Goal: Information Seeking & Learning: Learn about a topic

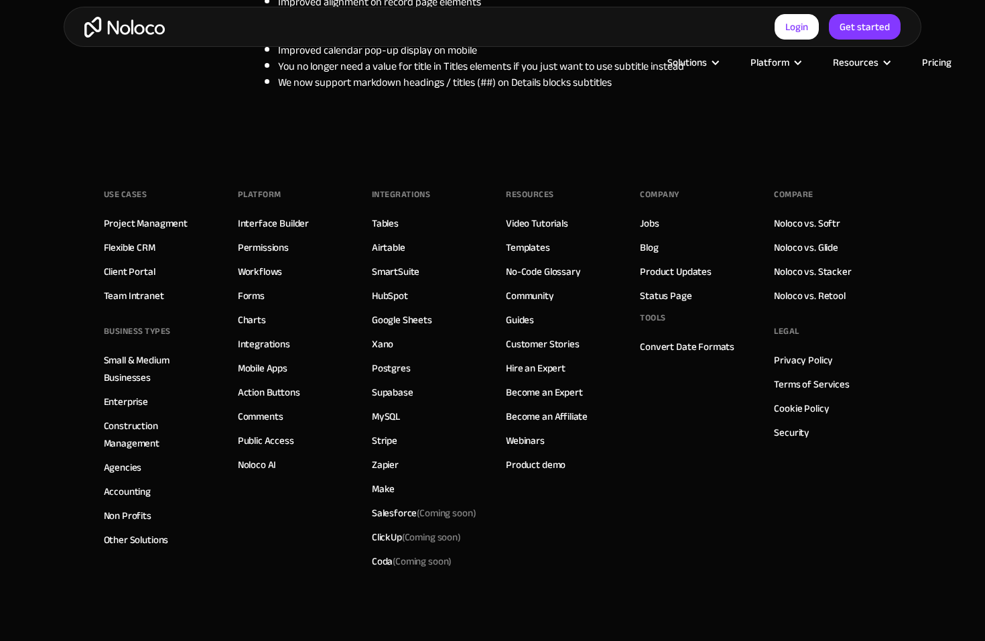
scroll to position [594, 0]
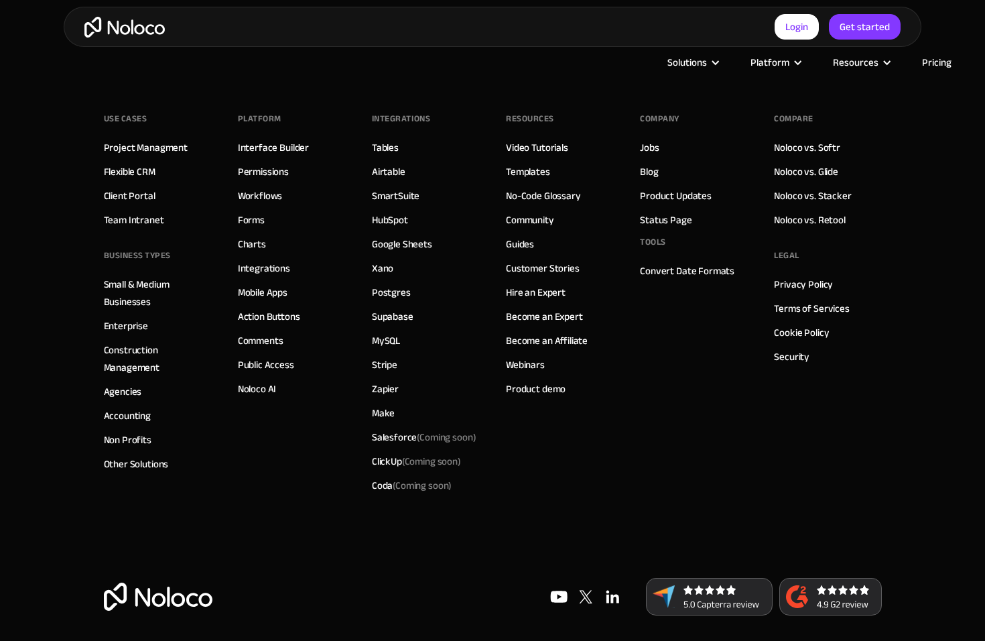
scroll to position [2116, 0]
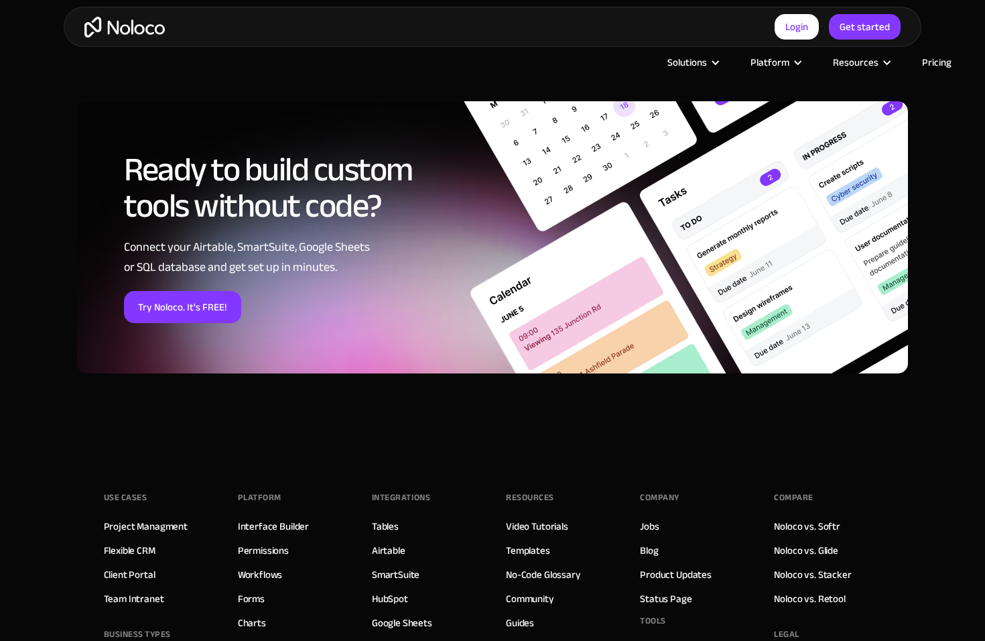
scroll to position [2017, 0]
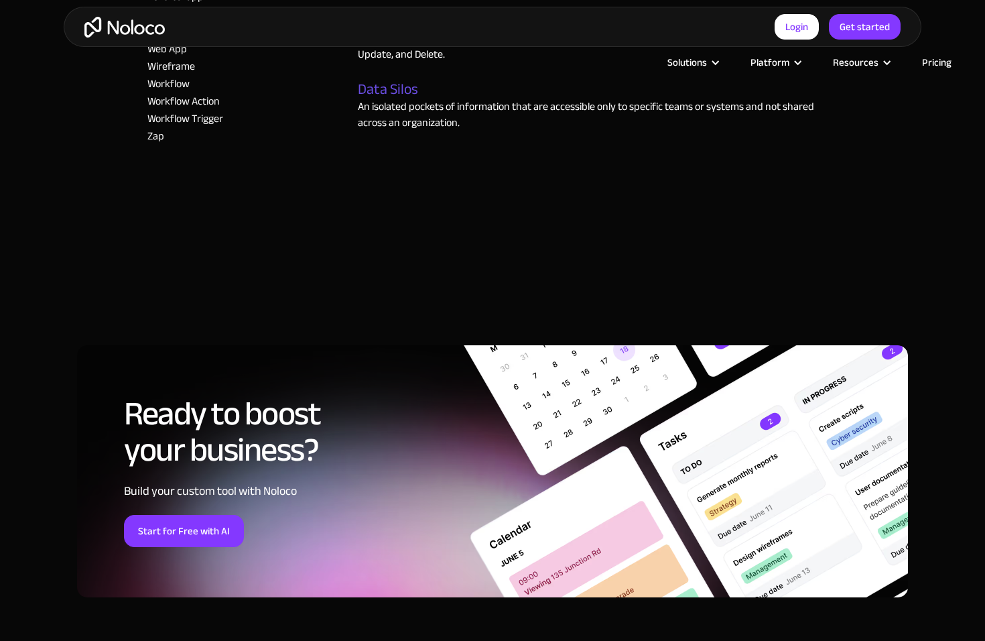
scroll to position [2186, 0]
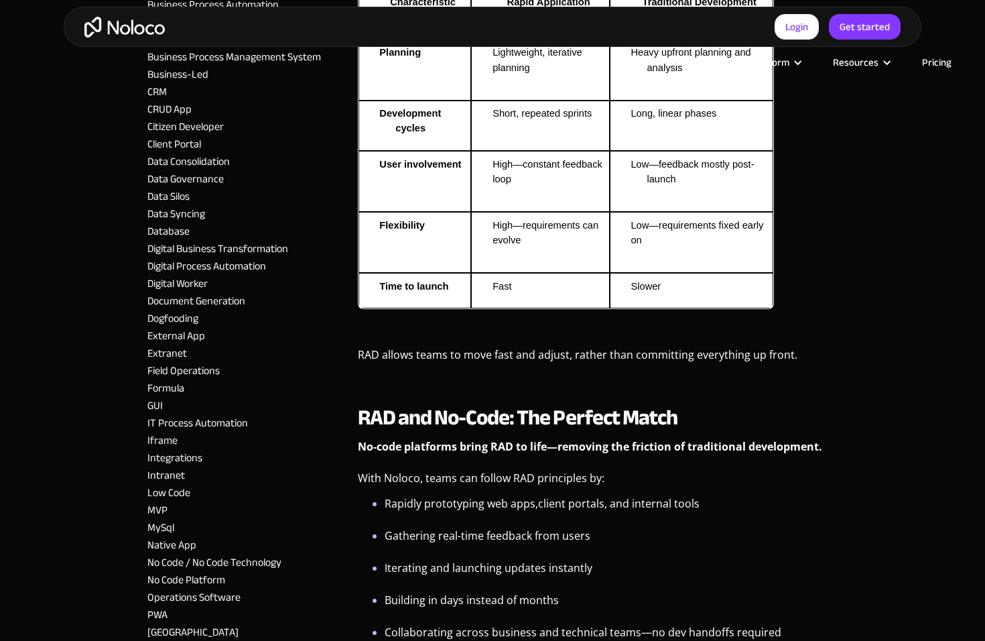
scroll to position [1631, 0]
